Goal: Task Accomplishment & Management: Use online tool/utility

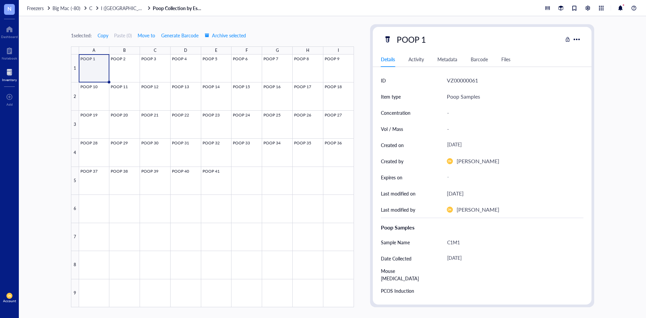
click at [474, 63] on div "Barcode" at bounding box center [478, 58] width 17 height 7
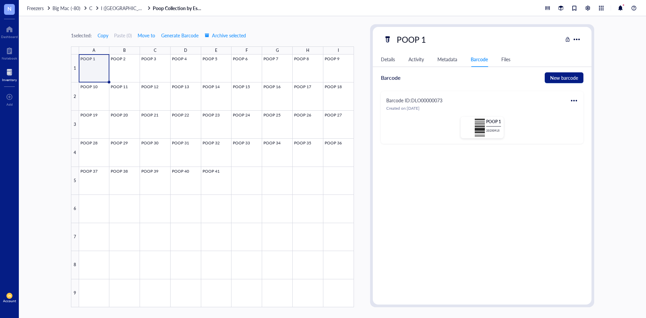
click at [576, 99] on div at bounding box center [573, 100] width 11 height 11
click at [593, 122] on div "Print" at bounding box center [590, 122] width 10 height 7
